Goal: Information Seeking & Learning: Check status

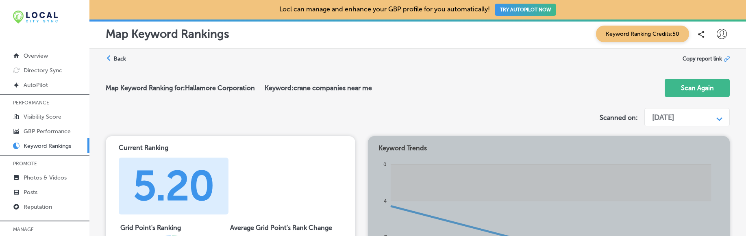
scroll to position [297, 0]
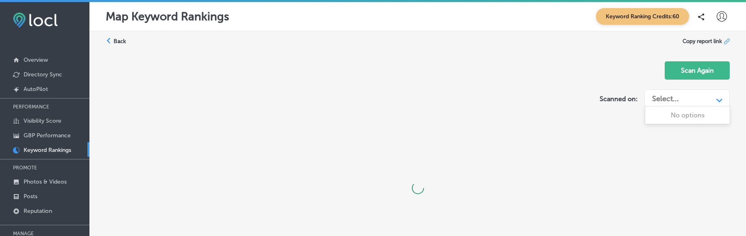
click at [683, 102] on div "Select..." at bounding box center [680, 98] width 65 height 15
click at [28, 59] on p "Overview" at bounding box center [36, 60] width 24 height 7
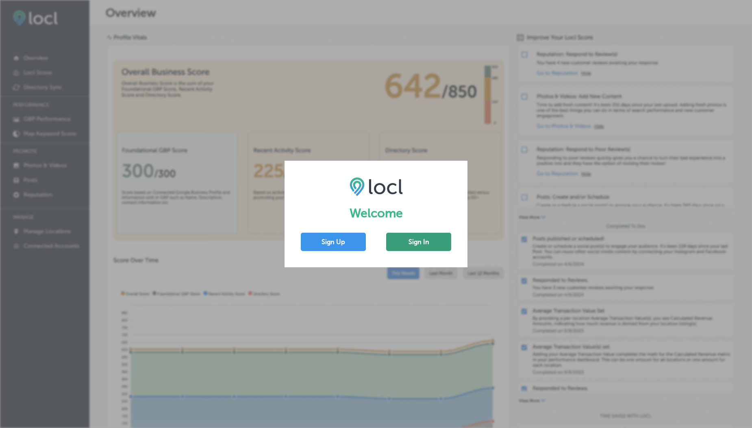
click at [418, 248] on button "Sign In" at bounding box center [418, 242] width 65 height 18
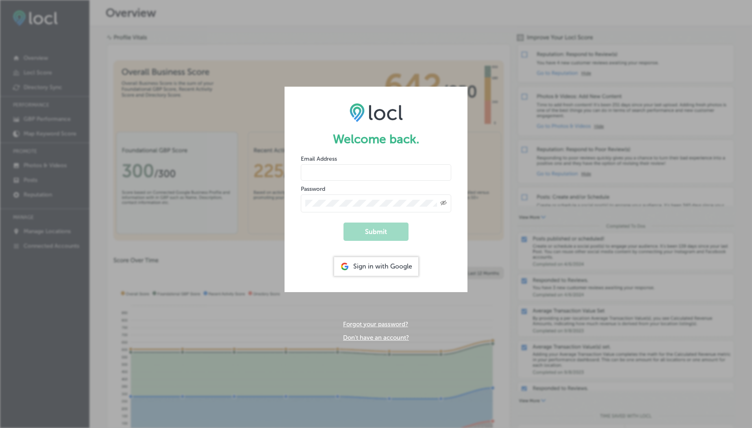
type input "usama@esketchers.com"
click at [337, 177] on input "usama@esketchers.com" at bounding box center [376, 172] width 150 height 16
drag, startPoint x: 366, startPoint y: 175, endPoint x: 414, endPoint y: 169, distance: 48.4
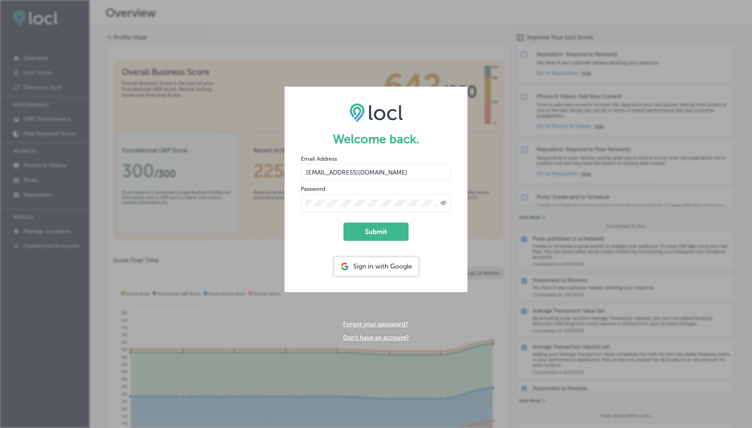
click at [414, 169] on input "vasilikigreece69+testfnf@gmail.com" at bounding box center [376, 172] width 150 height 16
click at [415, 169] on input "vasilikigreece69+testfnf@gmail.com" at bounding box center [376, 172] width 150 height 16
type input "vasilikigreece69+testforever@gmail.com"
click at [374, 176] on input "vasilikigreece69+testforever@gmail.com" at bounding box center [376, 172] width 150 height 16
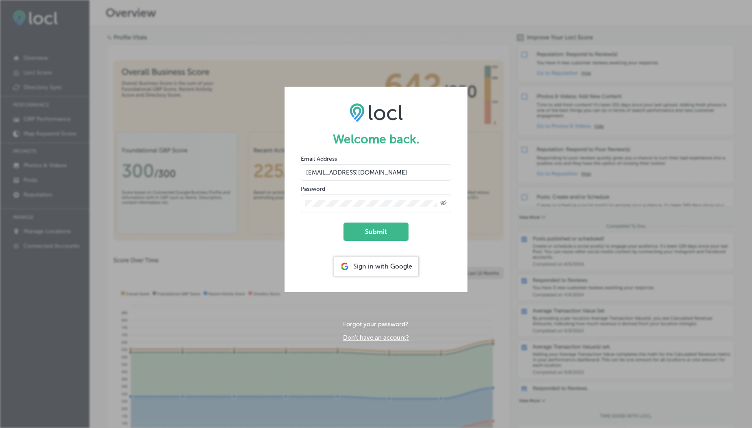
click at [374, 176] on input "vasilikigreece69+testforever@gmail.com" at bounding box center [376, 172] width 150 height 16
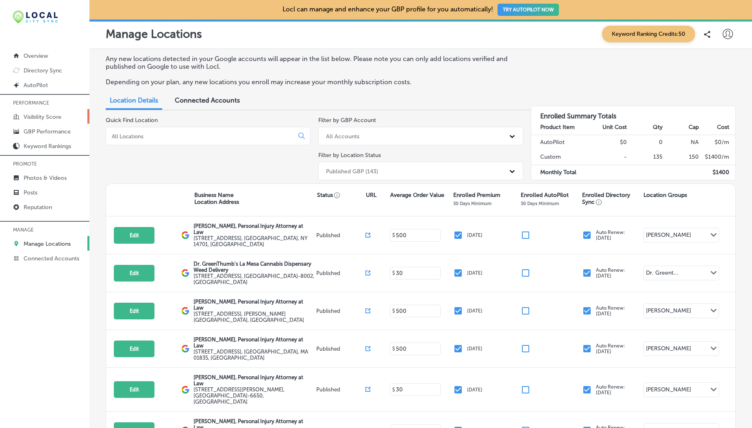
click at [35, 117] on p "Visibility Score" at bounding box center [43, 116] width 38 height 7
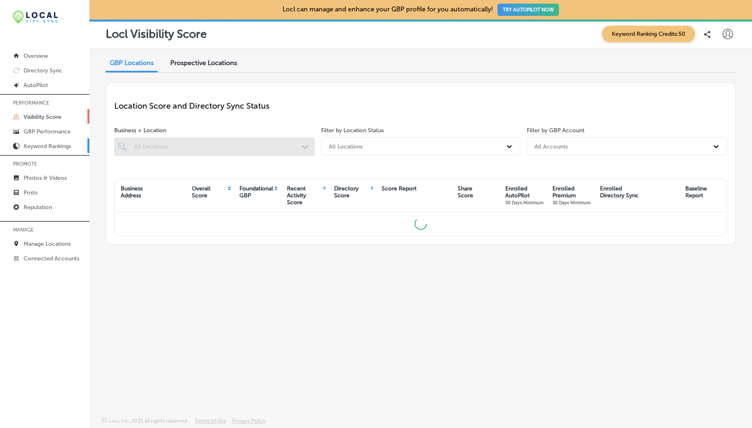
click at [57, 143] on p "Keyword Rankings" at bounding box center [48, 146] width 48 height 7
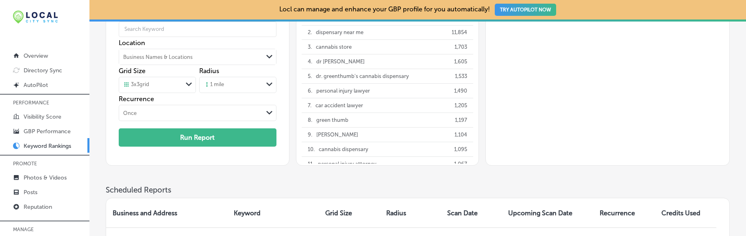
scroll to position [230, 0]
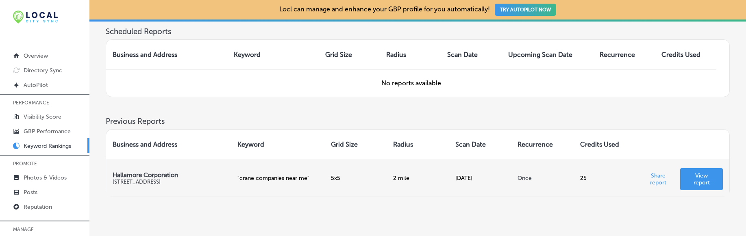
click at [706, 172] on link "View report" at bounding box center [701, 179] width 43 height 22
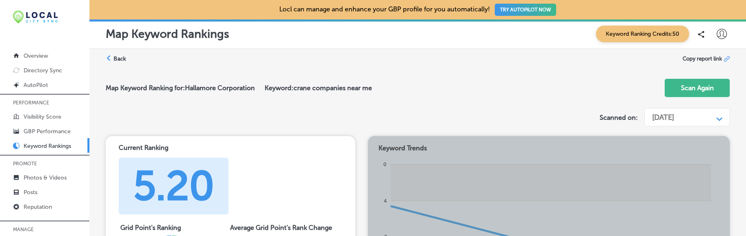
click at [671, 109] on div "Aug 21, 2025 Path Created with Sketch." at bounding box center [686, 117] width 85 height 18
click at [343, 96] on div "Map Keyword Ranking for: Hallamore Corporation Keyword: crane companies near me" at bounding box center [239, 91] width 266 height 14
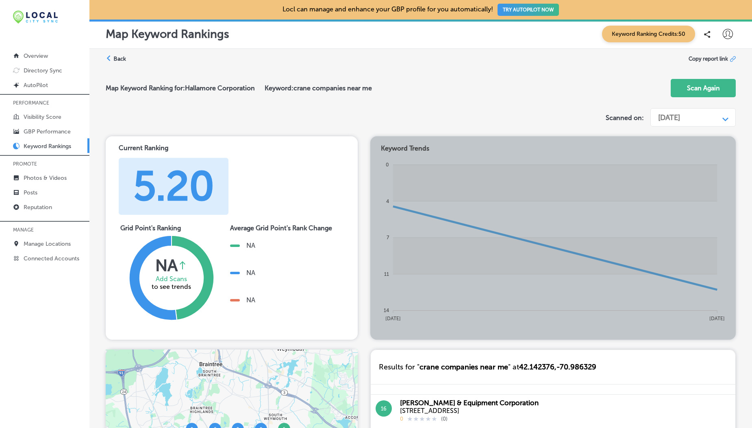
click at [396, 160] on div "Current Ranking 5.20 Grid Point's Ranking NA Average rank change between curren…" at bounding box center [421, 237] width 630 height 203
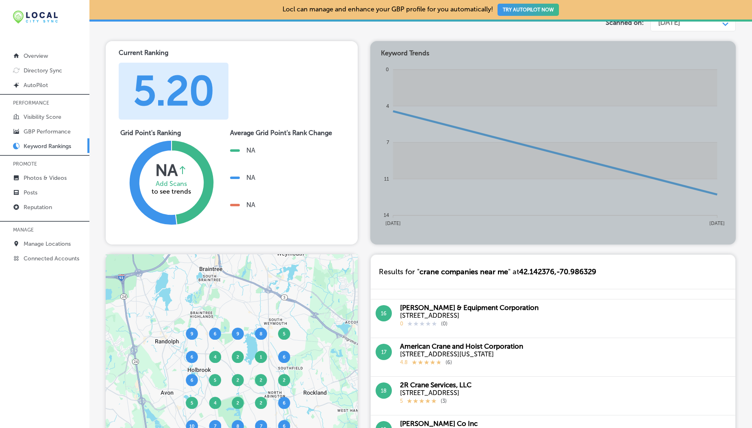
scroll to position [65, 0]
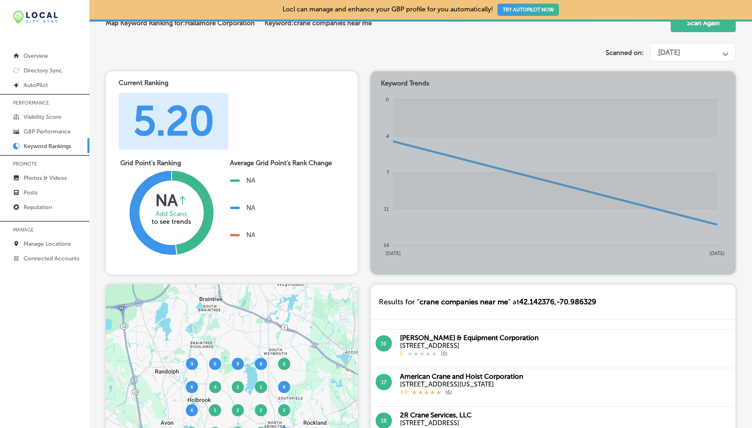
drag, startPoint x: 455, startPoint y: 37, endPoint x: 405, endPoint y: 50, distance: 52.1
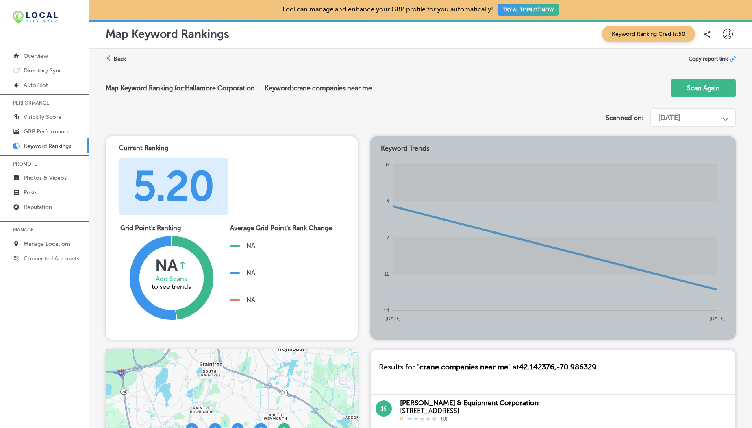
click at [115, 56] on label "Back" at bounding box center [119, 59] width 13 height 8
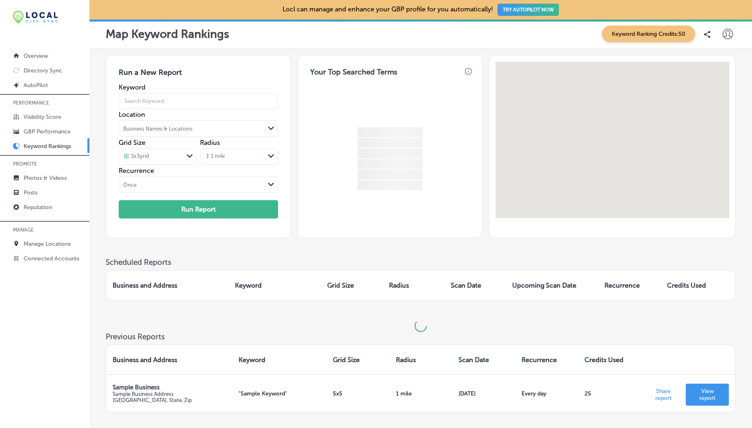
scroll to position [72, 0]
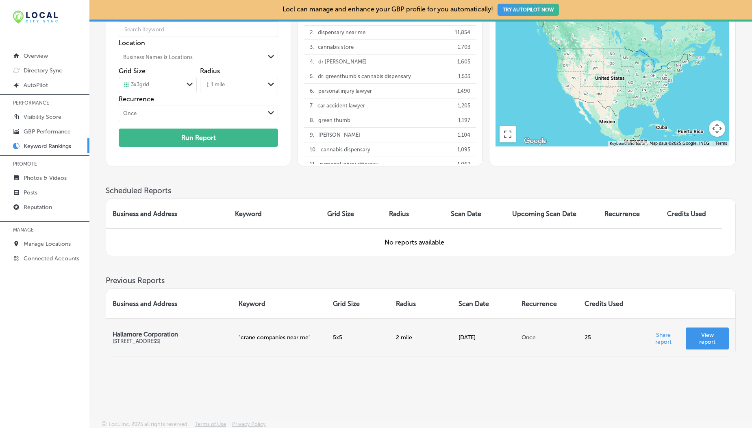
click at [694, 339] on p "View report" at bounding box center [707, 338] width 30 height 14
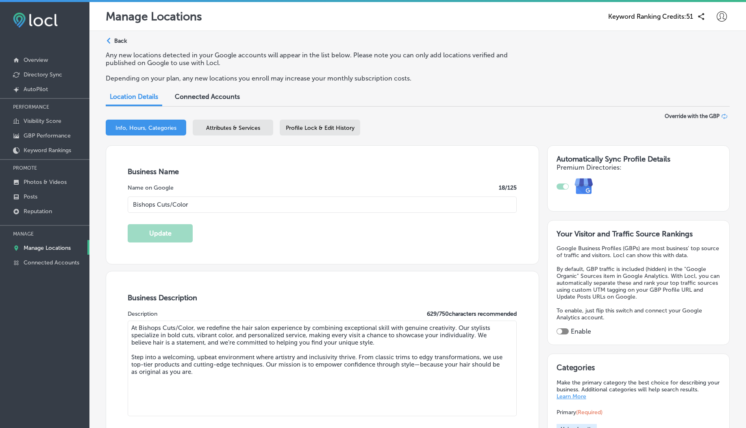
select select "US"
